Goal: Information Seeking & Learning: Learn about a topic

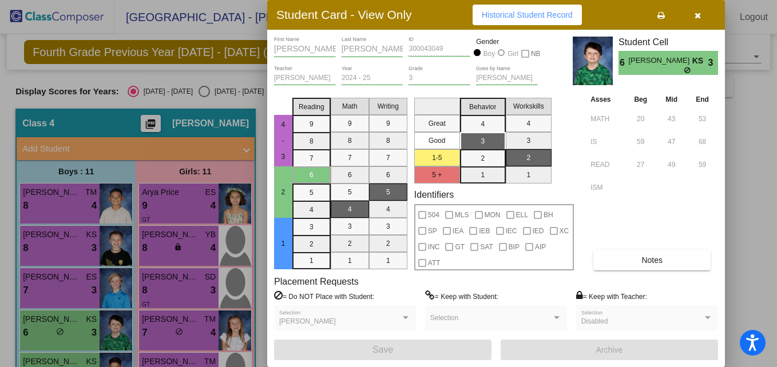
scroll to position [61, 0]
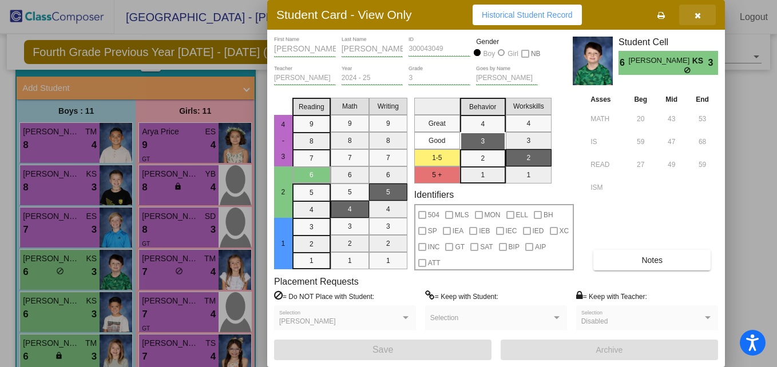
click at [695, 15] on icon "button" at bounding box center [697, 15] width 6 height 8
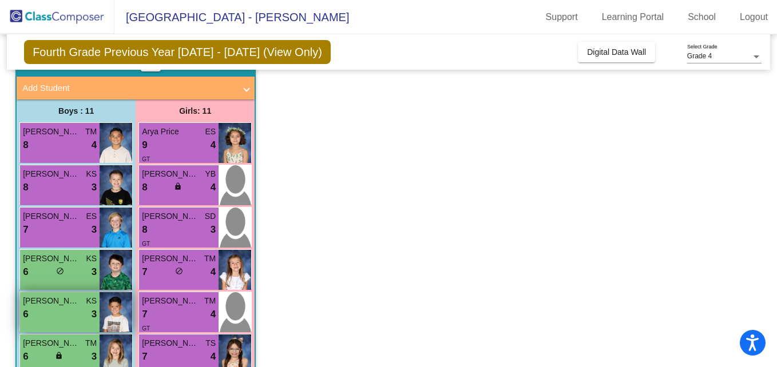
click at [66, 303] on span "[PERSON_NAME]" at bounding box center [51, 301] width 57 height 12
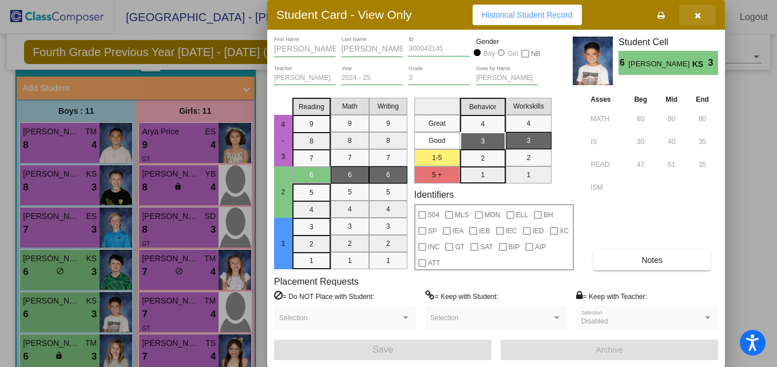
click at [694, 17] on icon "button" at bounding box center [697, 15] width 6 height 8
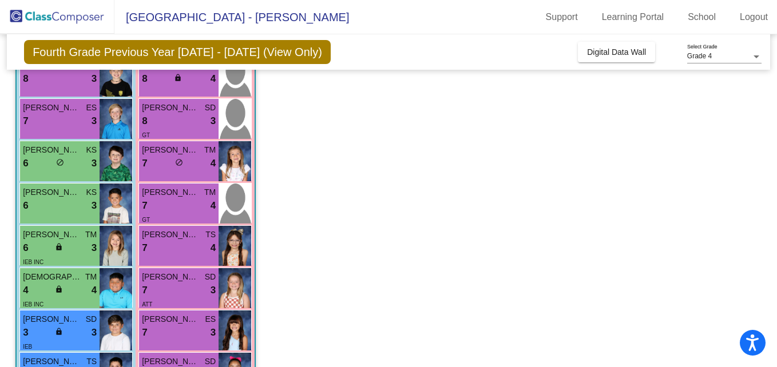
scroll to position [173, 0]
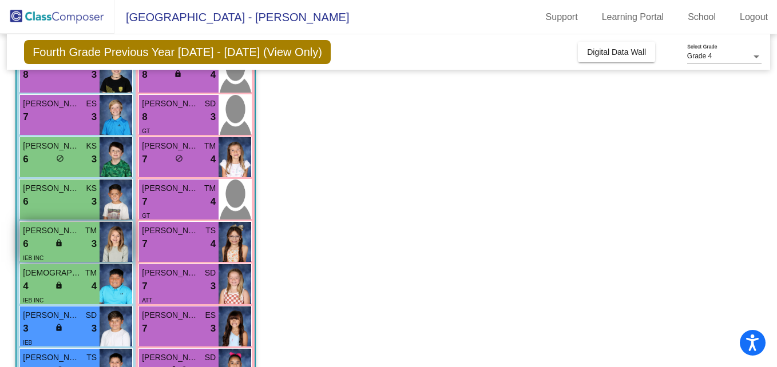
click at [45, 239] on div "6 lock do_not_disturb_alt 3" at bounding box center [60, 244] width 74 height 15
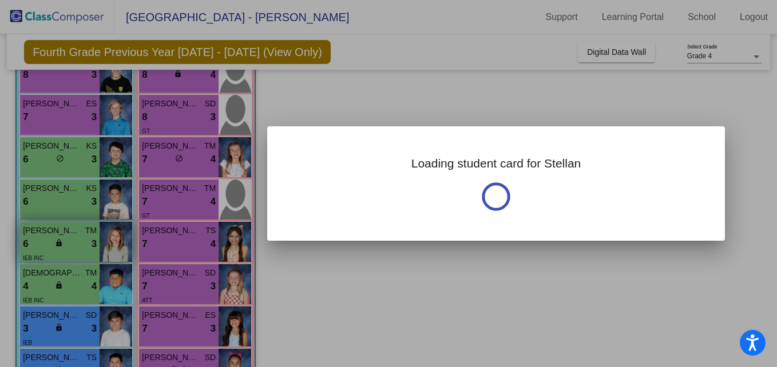
click at [45, 239] on div at bounding box center [388, 183] width 777 height 367
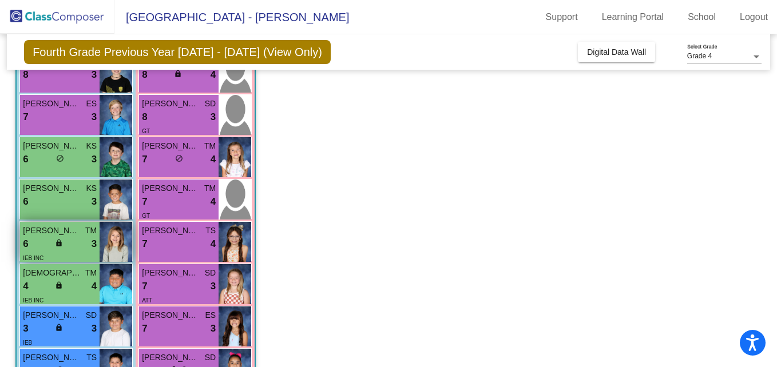
click at [34, 235] on span "[PERSON_NAME]" at bounding box center [51, 231] width 57 height 12
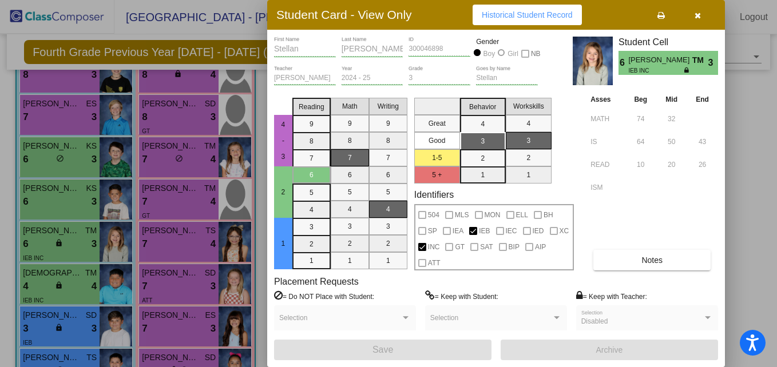
click at [699, 15] on icon "button" at bounding box center [697, 15] width 6 height 8
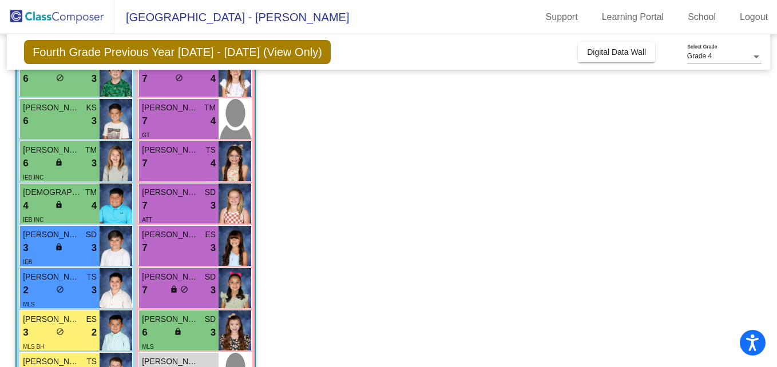
scroll to position [256, 0]
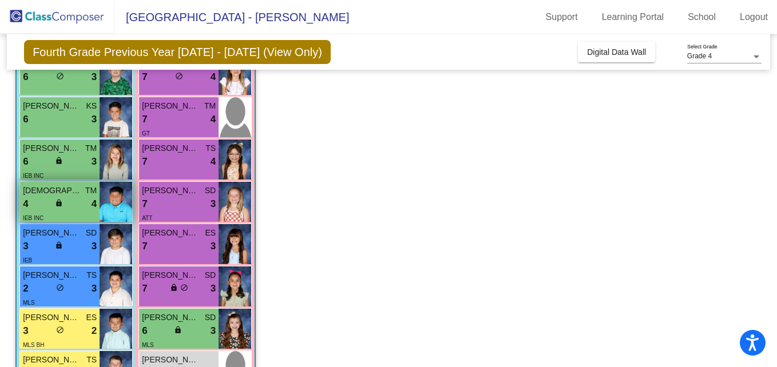
click at [61, 199] on span "lock" at bounding box center [59, 203] width 8 height 8
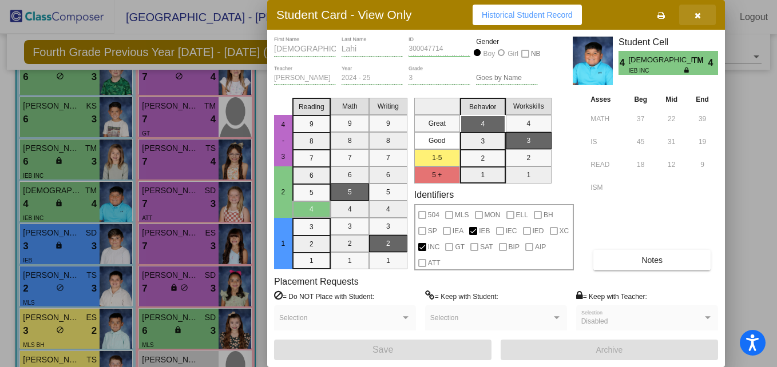
click at [696, 10] on span "button" at bounding box center [697, 14] width 6 height 9
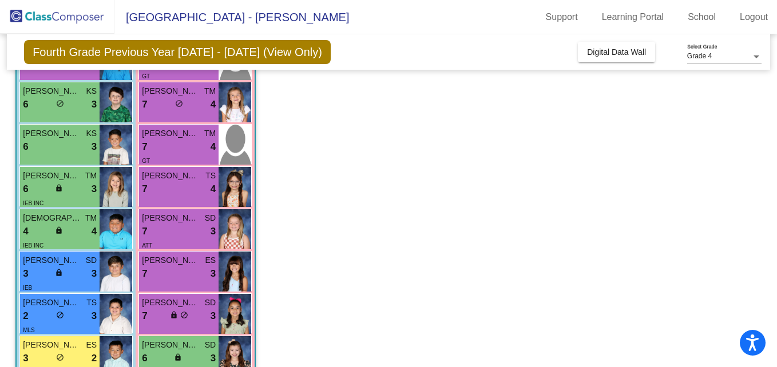
scroll to position [270, 0]
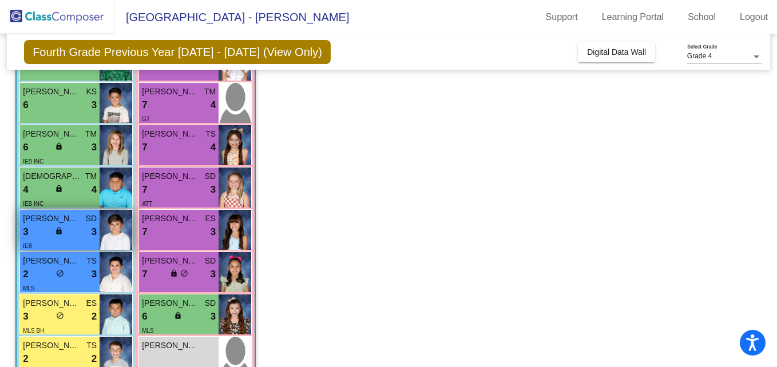
click at [37, 240] on div "IEB" at bounding box center [60, 246] width 74 height 12
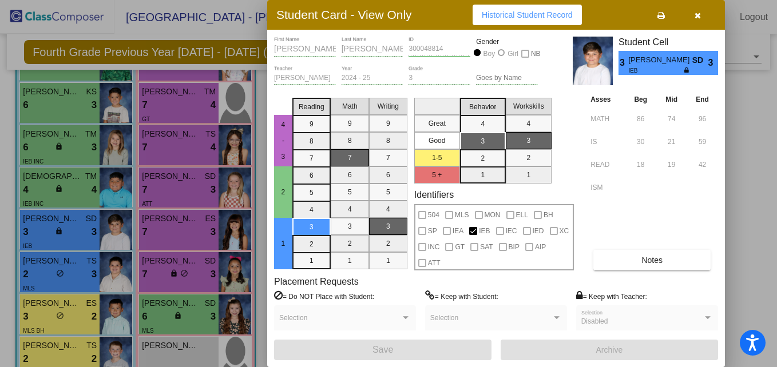
click at [695, 14] on icon "button" at bounding box center [697, 15] width 6 height 8
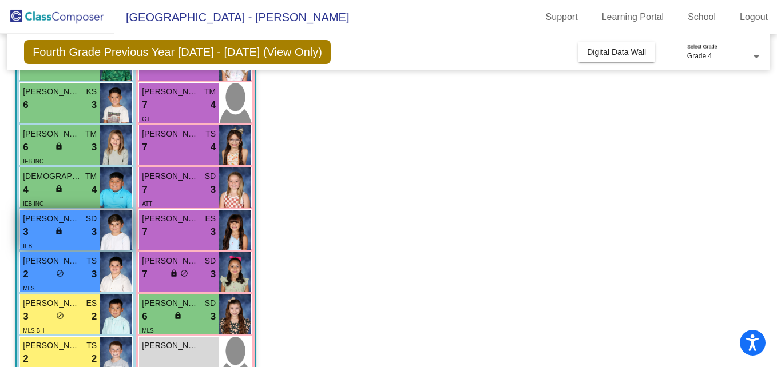
scroll to position [300, 0]
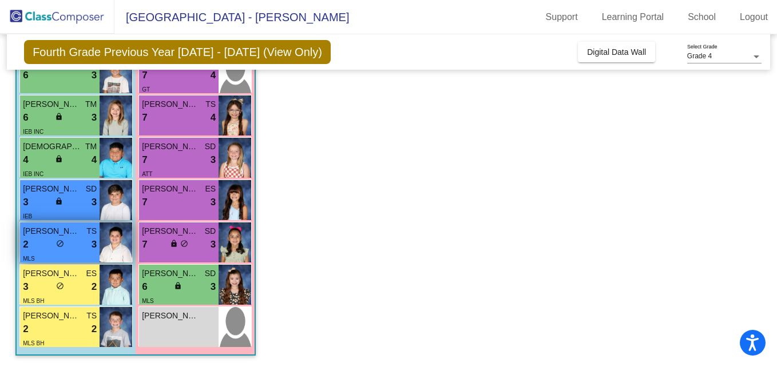
click at [39, 252] on div "MLS" at bounding box center [60, 258] width 74 height 12
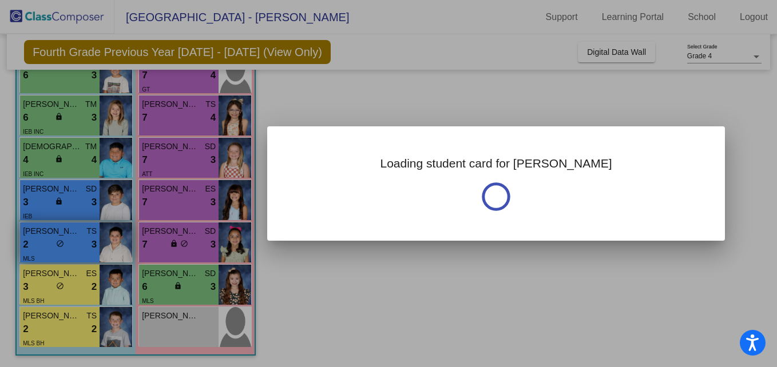
click at [39, 252] on div at bounding box center [388, 183] width 777 height 367
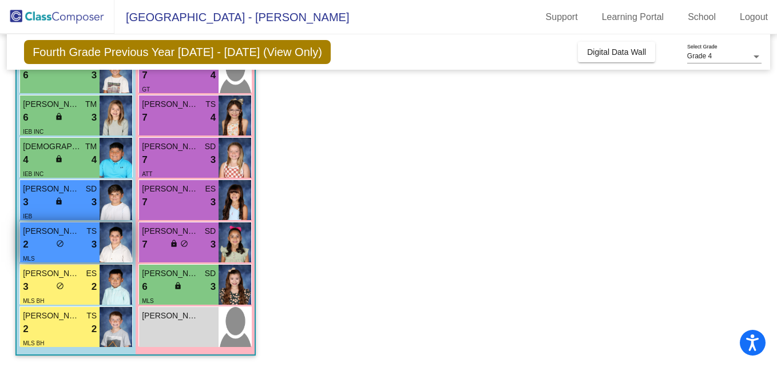
click at [39, 252] on div "MLS" at bounding box center [60, 258] width 74 height 12
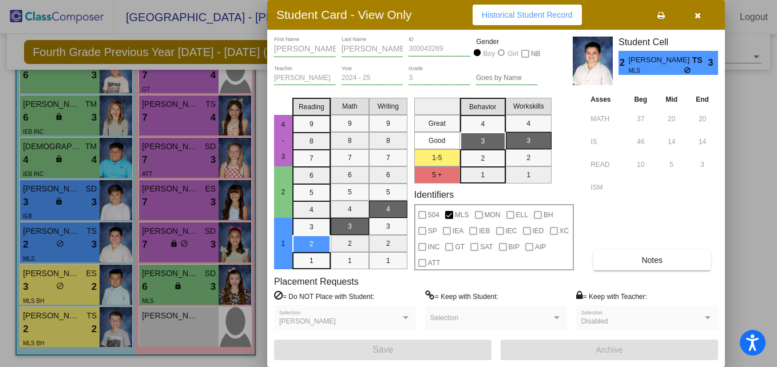
click at [697, 13] on icon "button" at bounding box center [697, 15] width 6 height 8
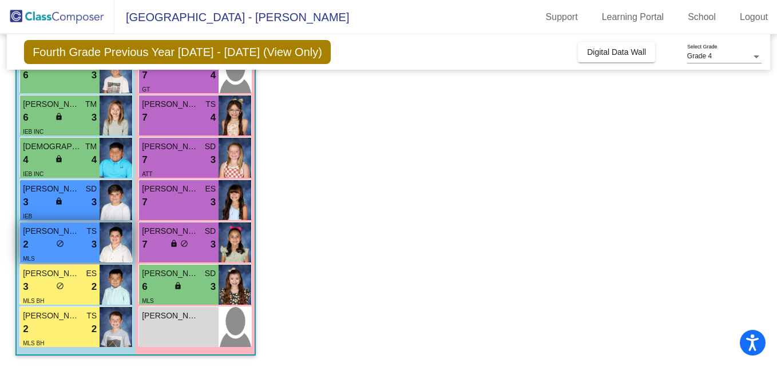
click at [78, 247] on div "2 lock do_not_disturb_alt 3" at bounding box center [60, 244] width 74 height 15
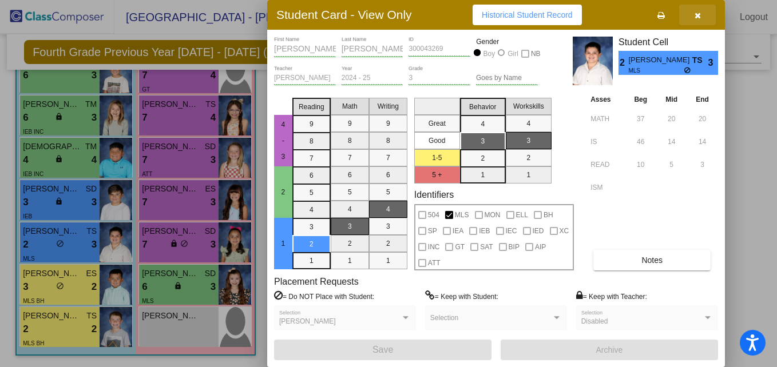
click at [696, 13] on icon "button" at bounding box center [697, 15] width 6 height 8
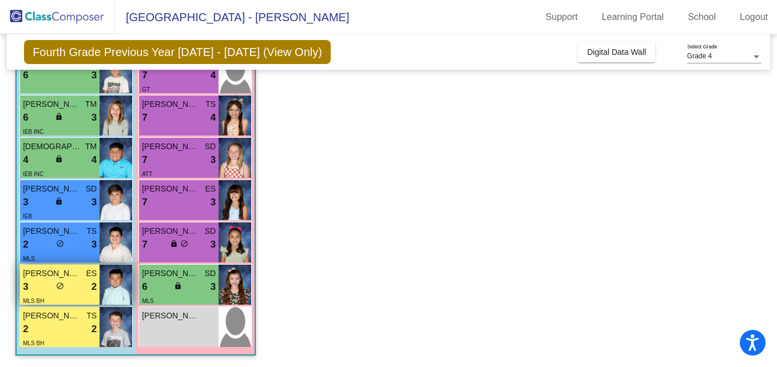
click at [59, 291] on div "lock do_not_disturb_alt" at bounding box center [60, 287] width 8 height 12
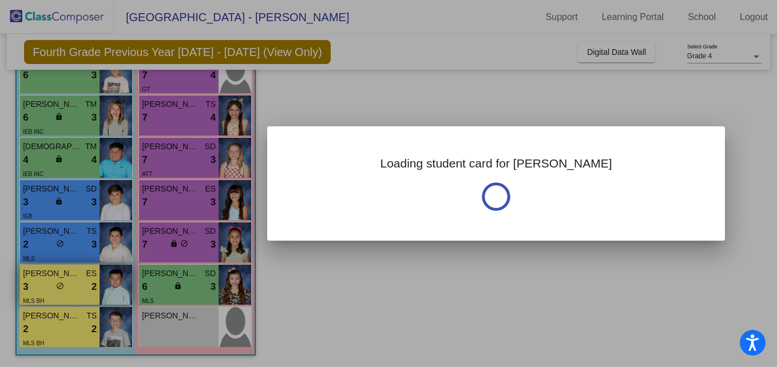
click at [59, 291] on div at bounding box center [388, 183] width 777 height 367
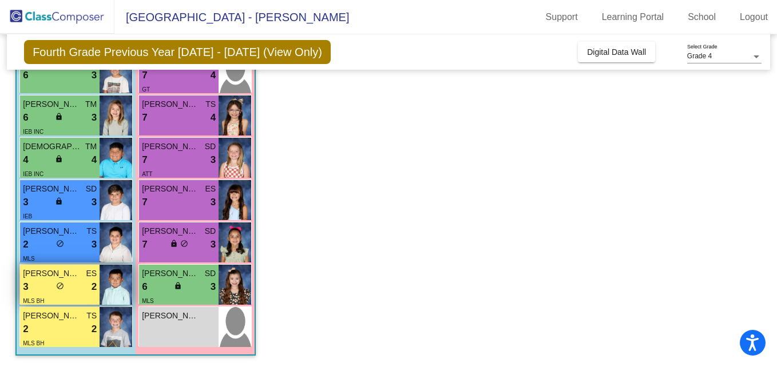
click at [85, 291] on div "3 lock do_not_disturb_alt 2" at bounding box center [60, 287] width 74 height 15
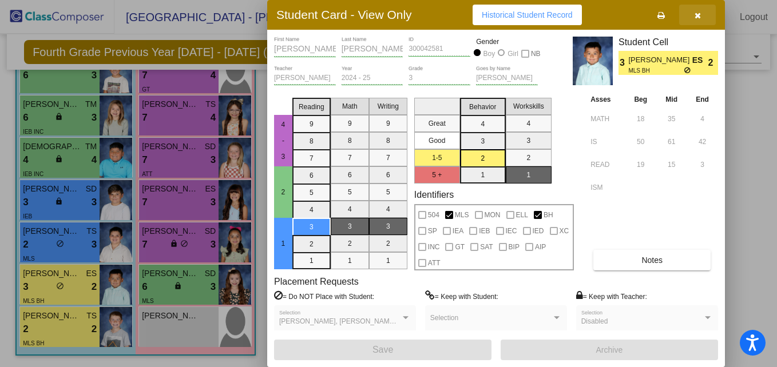
click at [696, 12] on icon "button" at bounding box center [697, 15] width 6 height 8
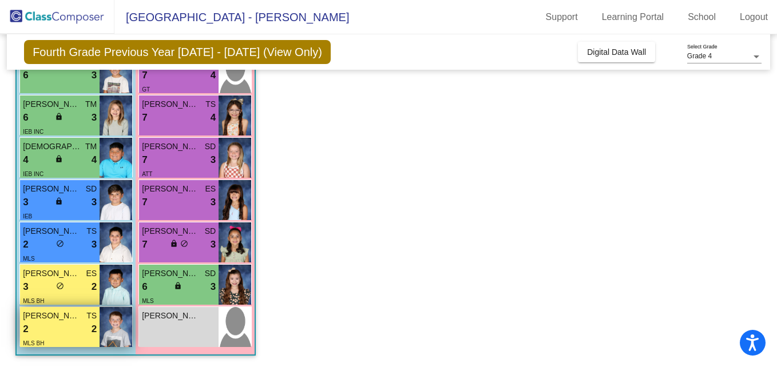
click at [67, 324] on div "2 lock do_not_disturb_alt 2" at bounding box center [60, 329] width 74 height 15
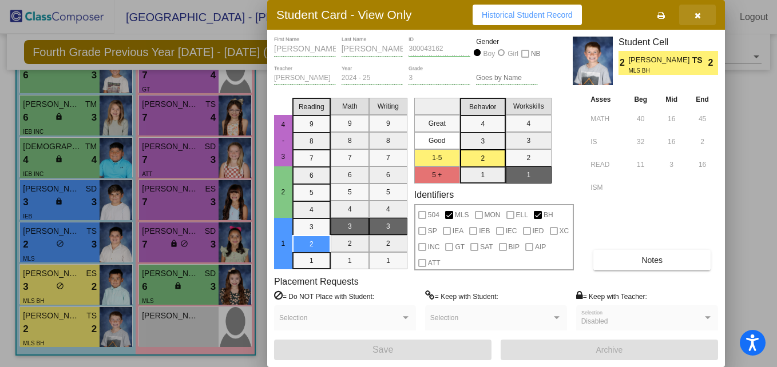
click at [699, 13] on icon "button" at bounding box center [697, 15] width 6 height 8
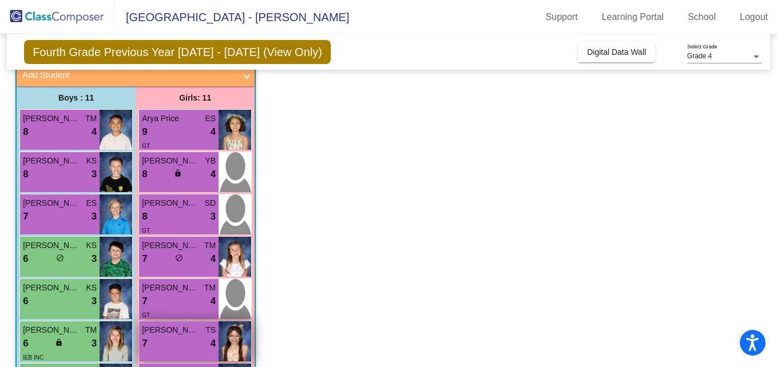
scroll to position [73, 0]
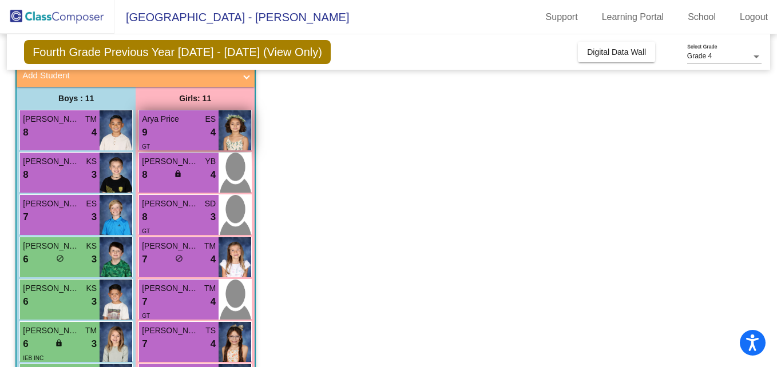
click at [174, 132] on div "9 lock do_not_disturb_alt 4" at bounding box center [179, 132] width 74 height 15
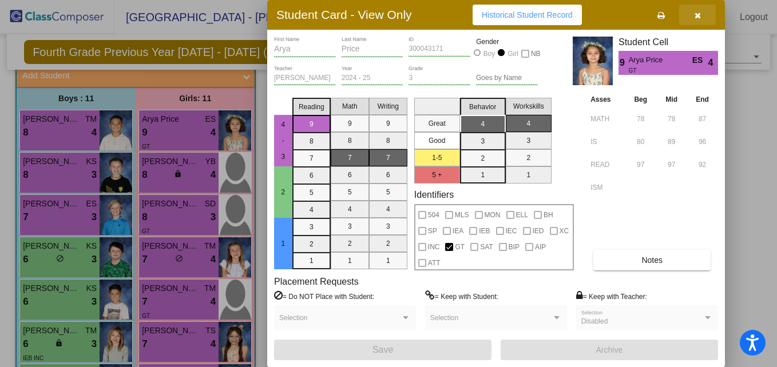
click at [696, 12] on icon "button" at bounding box center [697, 15] width 6 height 8
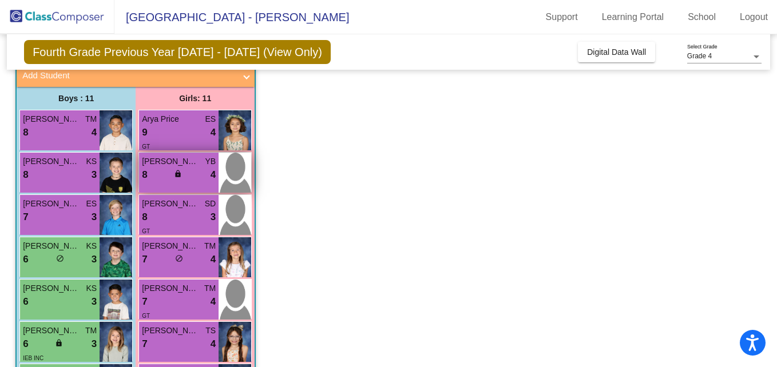
click at [170, 177] on div "8 lock do_not_disturb_alt 4" at bounding box center [179, 175] width 74 height 15
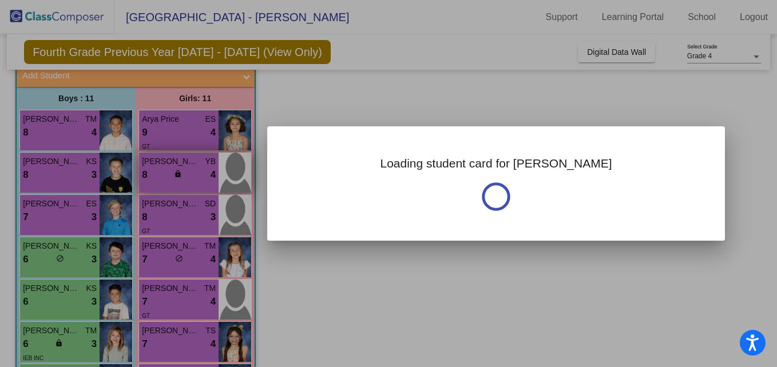
click at [170, 177] on div at bounding box center [388, 183] width 777 height 367
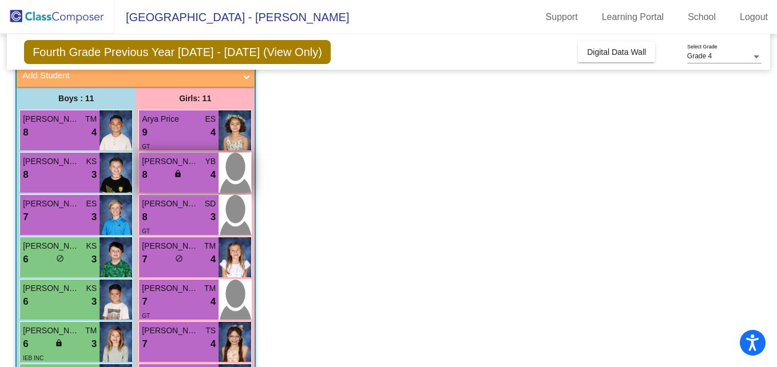
click at [170, 177] on div "8 lock do_not_disturb_alt 4" at bounding box center [179, 175] width 74 height 15
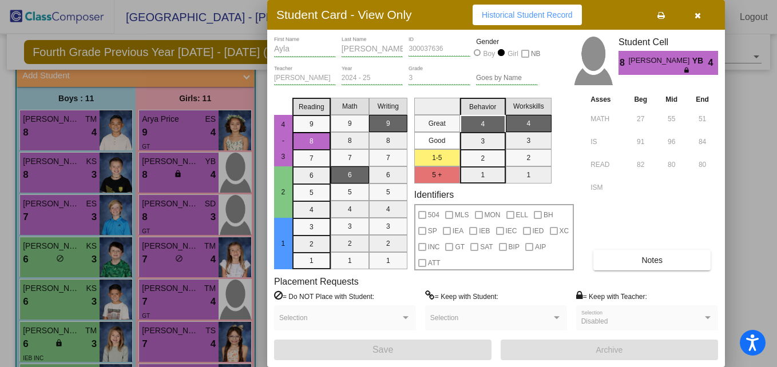
click at [694, 14] on icon "button" at bounding box center [697, 15] width 6 height 8
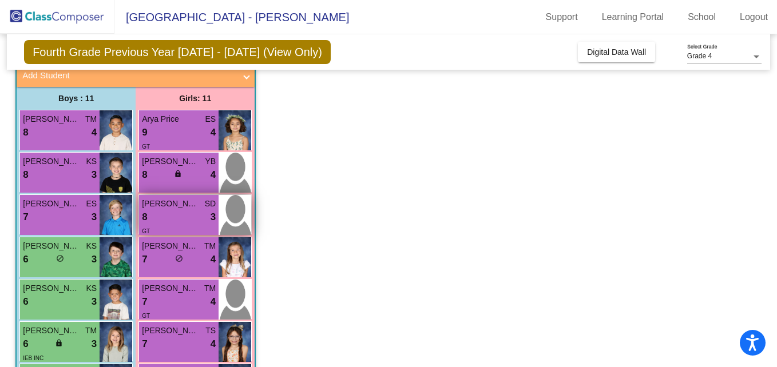
click at [162, 206] on span "[PERSON_NAME]" at bounding box center [170, 204] width 57 height 12
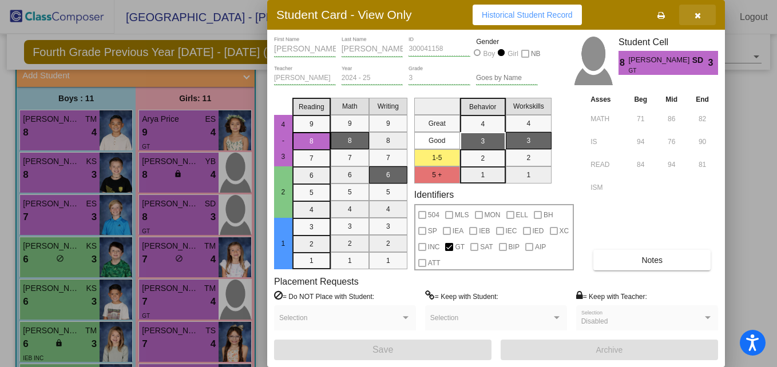
click at [699, 15] on icon "button" at bounding box center [697, 15] width 6 height 8
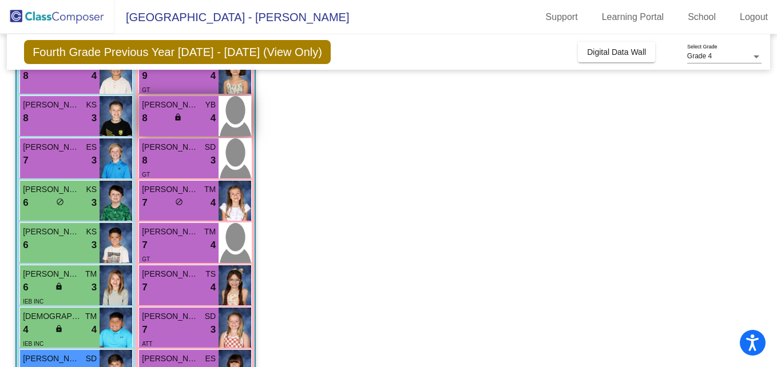
scroll to position [130, 0]
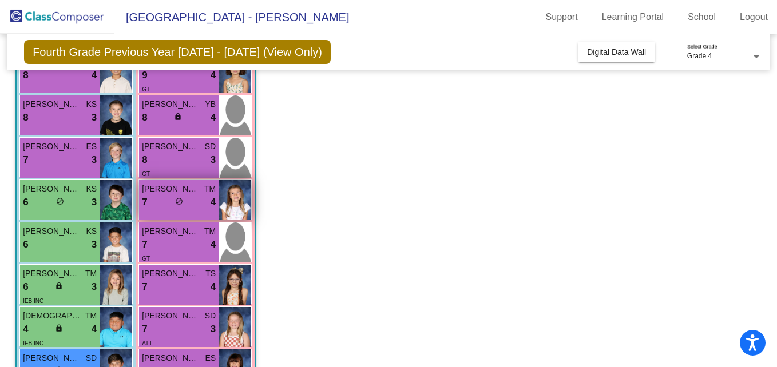
click at [173, 196] on div "7 lock do_not_disturb_alt 4" at bounding box center [179, 202] width 74 height 15
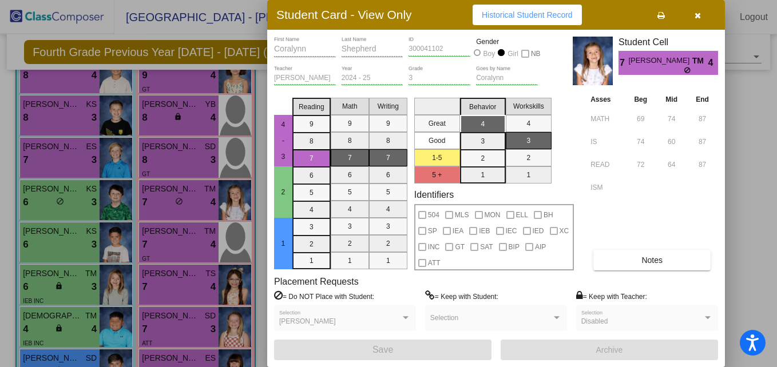
click at [694, 15] on icon "button" at bounding box center [697, 15] width 6 height 8
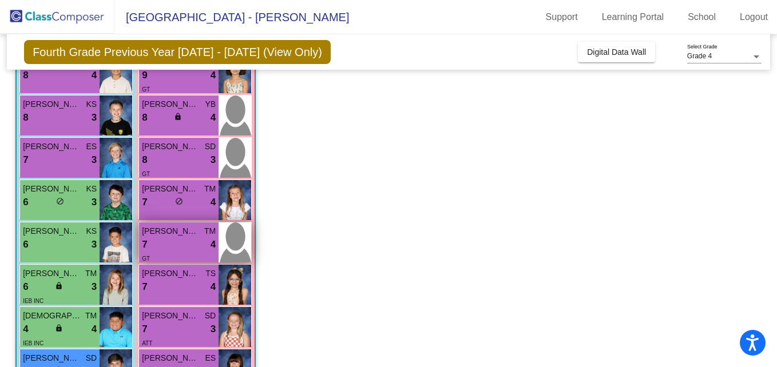
click at [169, 234] on span "[PERSON_NAME]" at bounding box center [170, 231] width 57 height 12
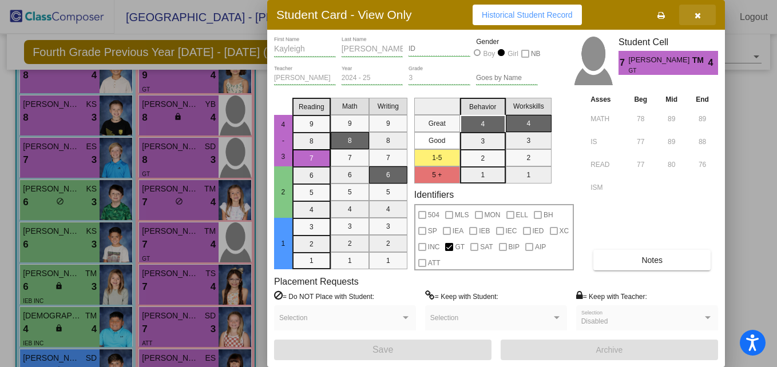
click at [696, 15] on icon "button" at bounding box center [697, 15] width 6 height 8
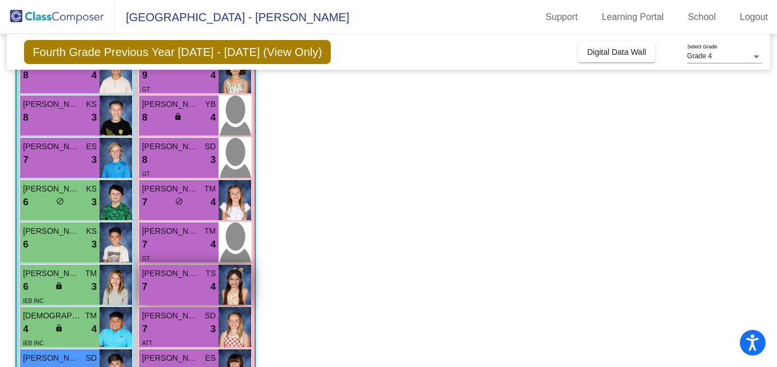
click at [161, 288] on div "7 lock do_not_disturb_alt 4" at bounding box center [179, 287] width 74 height 15
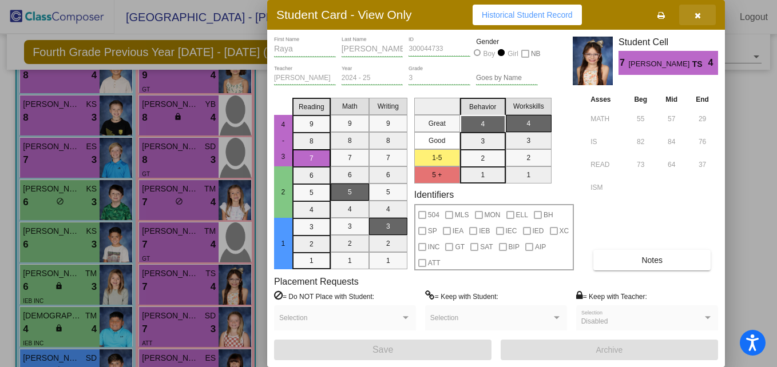
click at [698, 6] on button "button" at bounding box center [697, 15] width 37 height 21
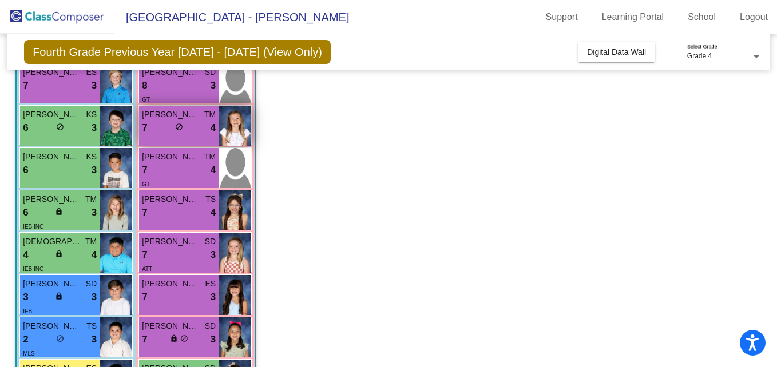
scroll to position [205, 0]
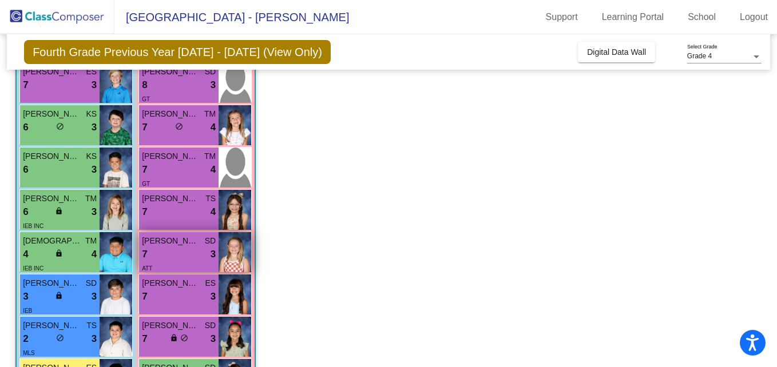
click at [188, 245] on span "[PERSON_NAME]" at bounding box center [170, 241] width 57 height 12
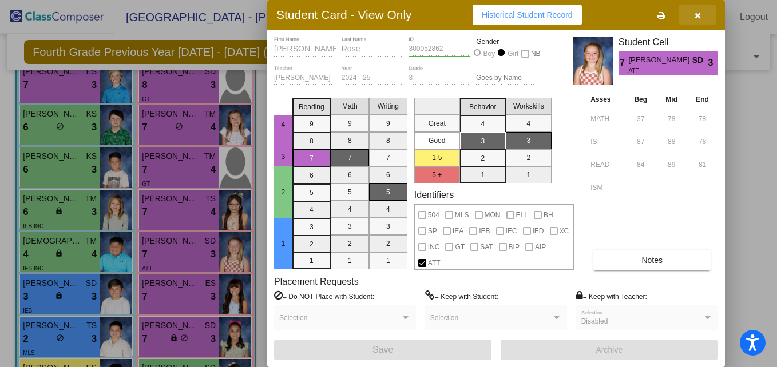
click at [694, 11] on icon "button" at bounding box center [697, 15] width 6 height 8
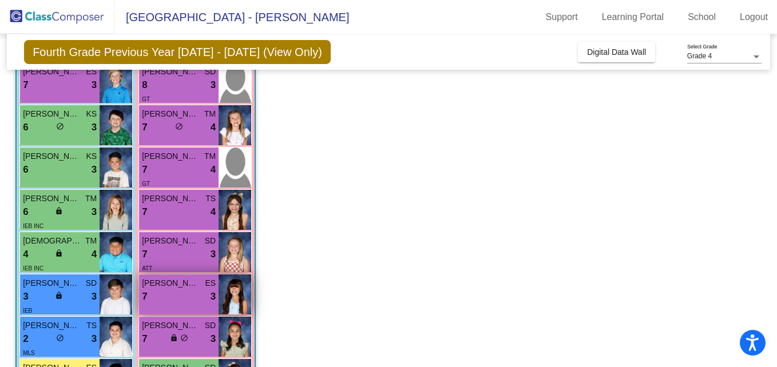
click at [161, 300] on div "7 lock do_not_disturb_alt 3" at bounding box center [179, 296] width 74 height 15
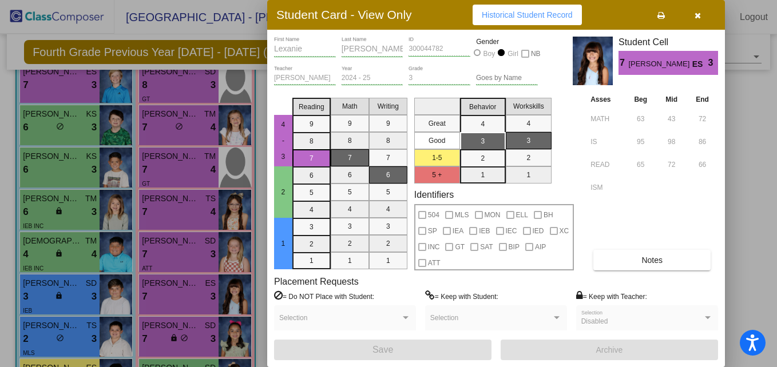
click at [701, 13] on button "button" at bounding box center [697, 15] width 37 height 21
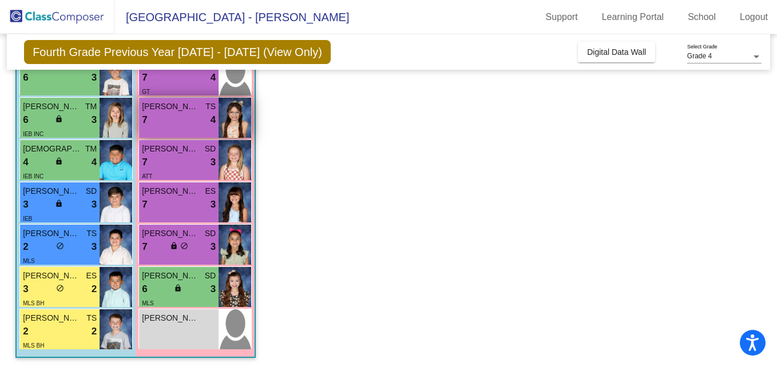
scroll to position [298, 0]
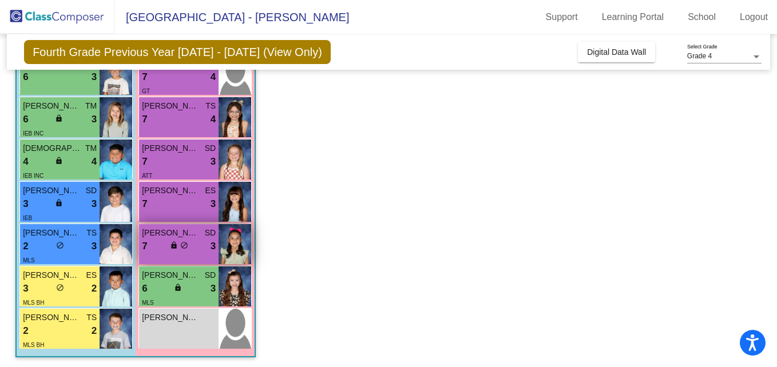
click at [164, 237] on span "[PERSON_NAME]" at bounding box center [170, 233] width 57 height 12
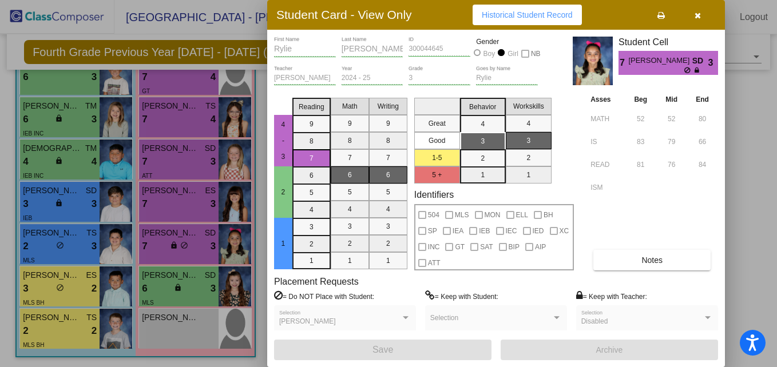
click at [694, 16] on icon "button" at bounding box center [697, 15] width 6 height 8
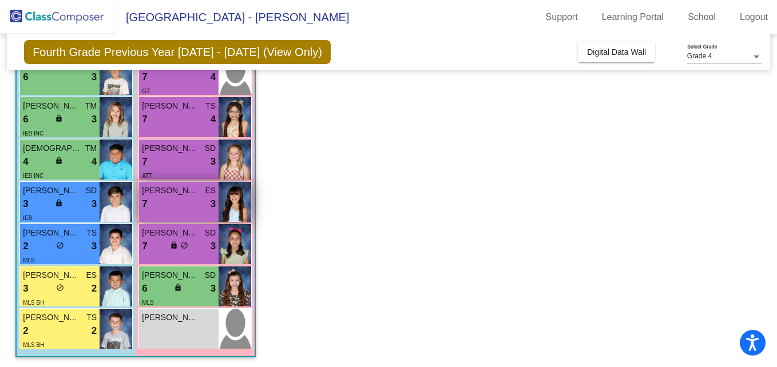
scroll to position [300, 0]
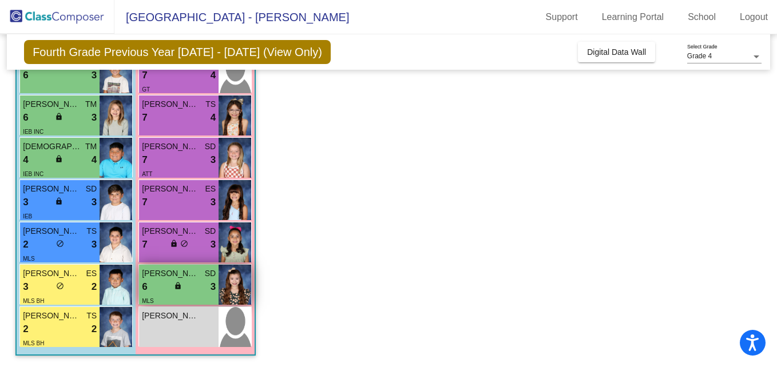
click at [155, 274] on span "[PERSON_NAME]" at bounding box center [170, 274] width 57 height 12
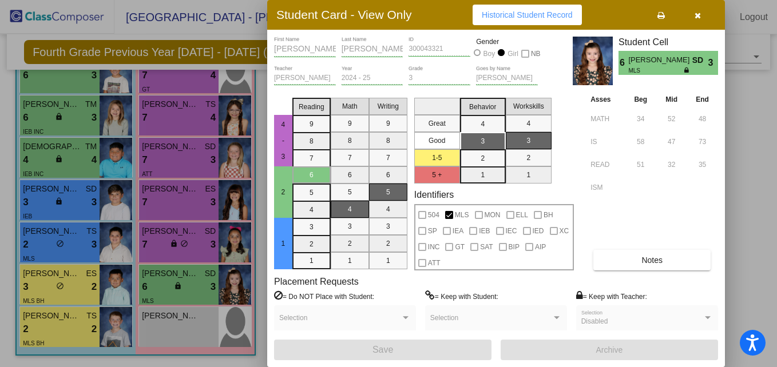
click at [703, 17] on button "button" at bounding box center [697, 15] width 37 height 21
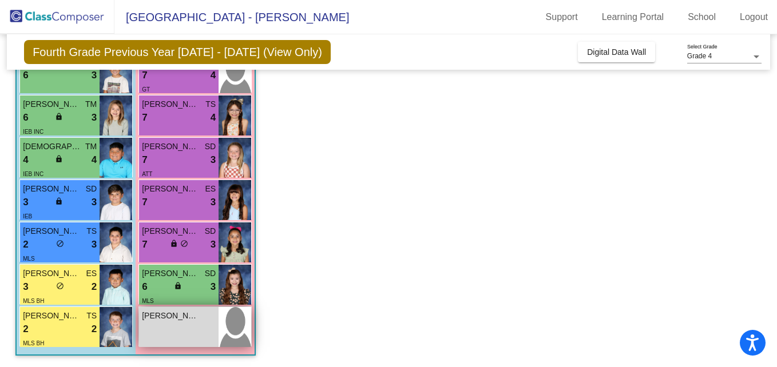
click at [165, 324] on div "[PERSON_NAME] lock do_not_disturb_alt" at bounding box center [178, 327] width 79 height 40
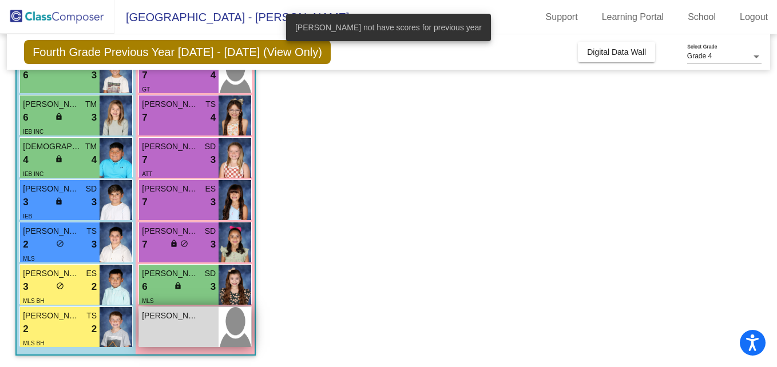
click at [165, 324] on div "[PERSON_NAME] lock do_not_disturb_alt" at bounding box center [178, 327] width 79 height 40
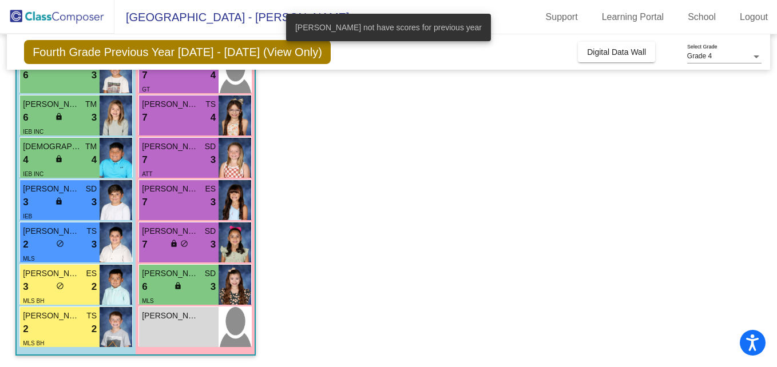
click at [450, 176] on app-classroom "Class 4 picture_as_pdf [PERSON_NAME] Add Student First Name Last Name Student I…" at bounding box center [388, 88] width 746 height 558
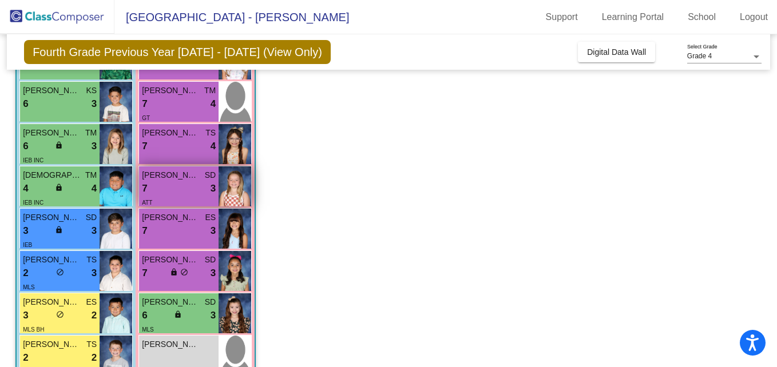
scroll to position [271, 0]
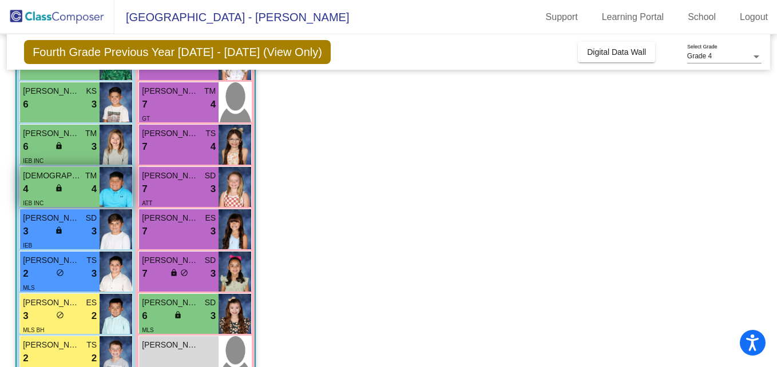
click at [54, 197] on div "IEB INC" at bounding box center [60, 203] width 74 height 12
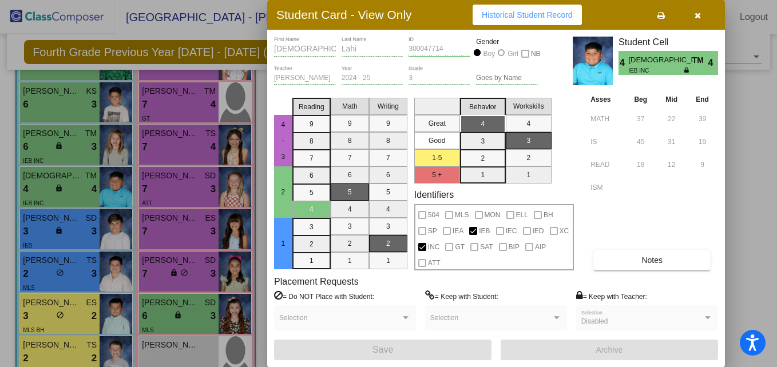
click at [15, 49] on div at bounding box center [388, 183] width 777 height 367
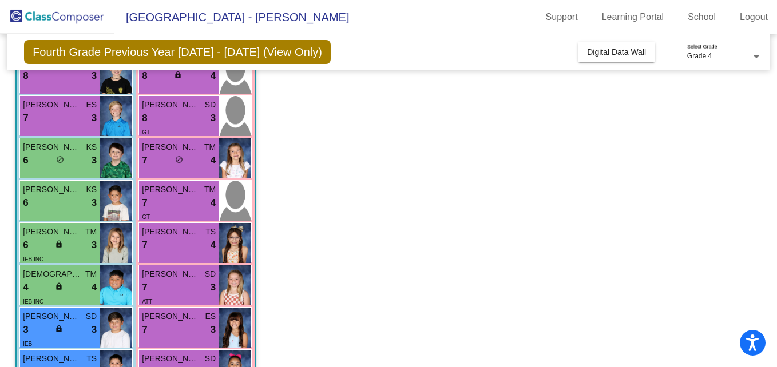
scroll to position [0, 0]
